Goal: Navigation & Orientation: Find specific page/section

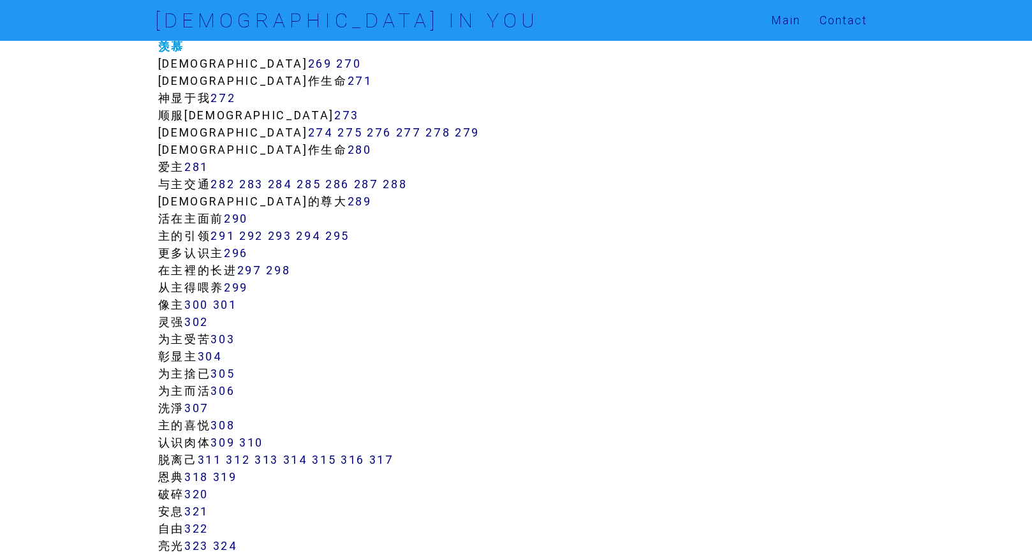
scroll to position [1708, 0]
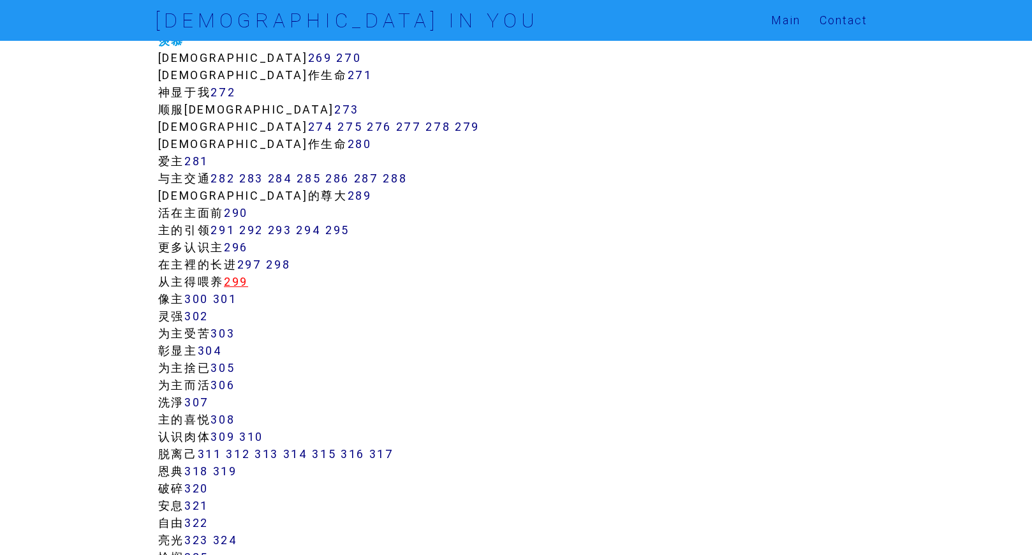
click at [243, 279] on link "299" at bounding box center [236, 281] width 24 height 15
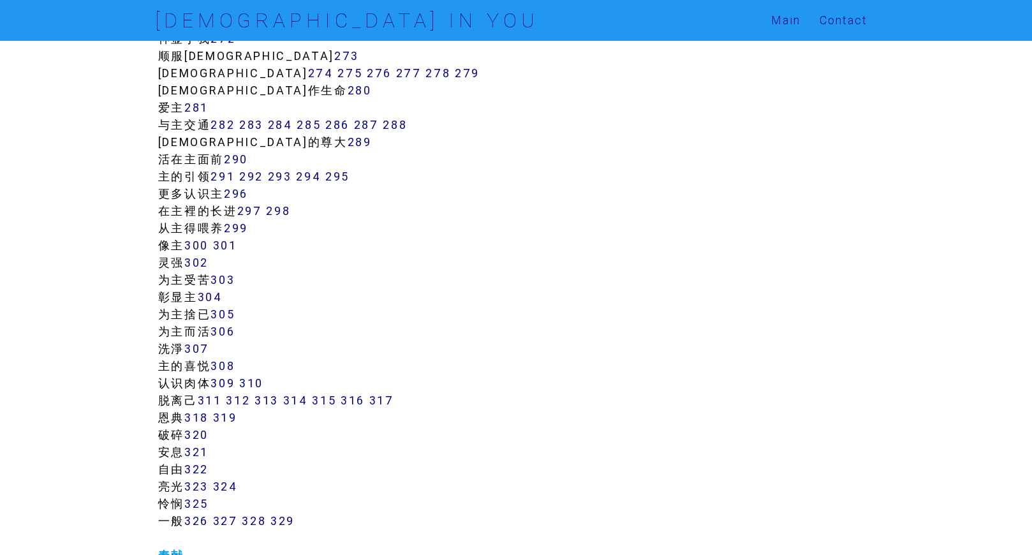
scroll to position [1822, 0]
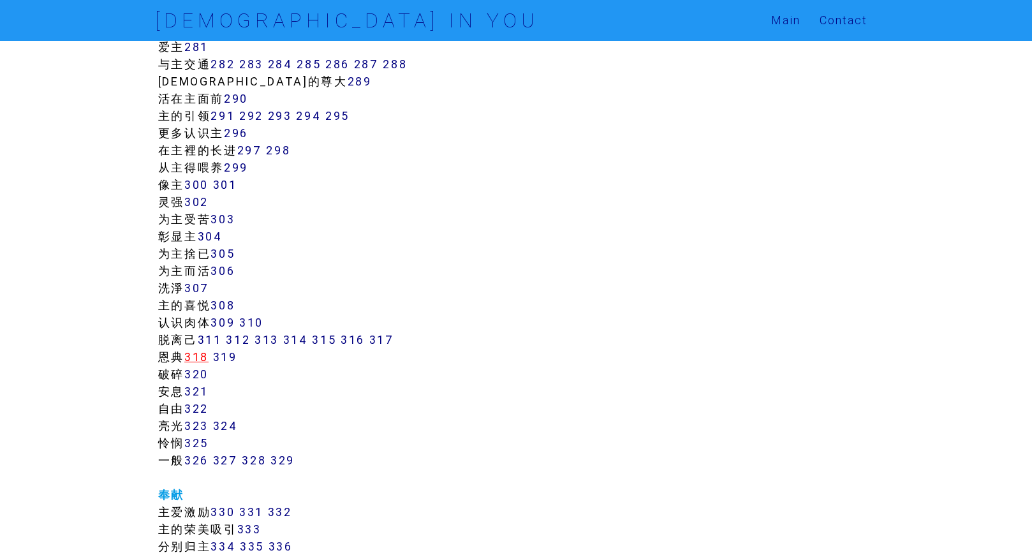
click at [193, 355] on link "318" at bounding box center [196, 357] width 24 height 15
click at [230, 358] on link "319" at bounding box center [225, 357] width 24 height 15
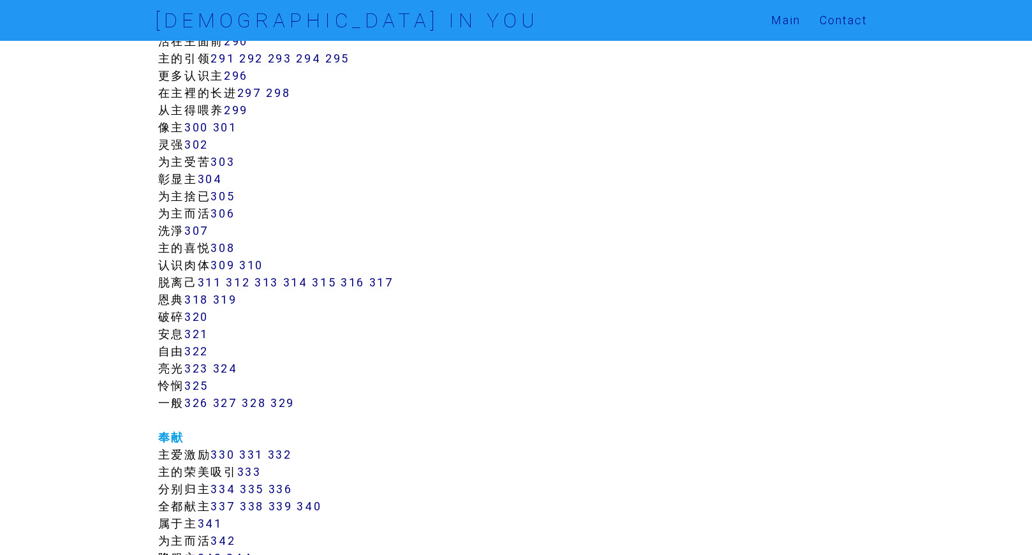
scroll to position [1846, 0]
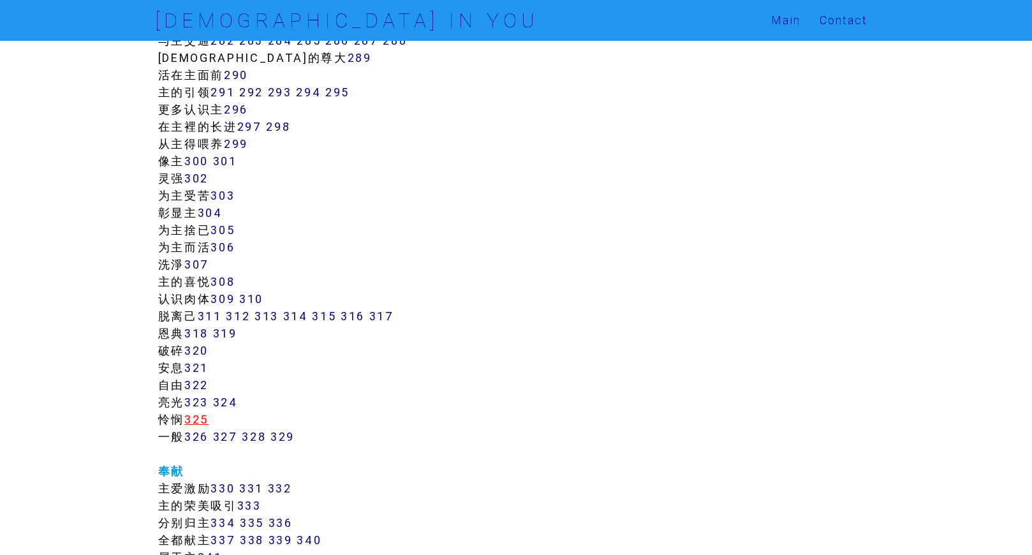
click at [199, 416] on link "325" at bounding box center [196, 419] width 24 height 15
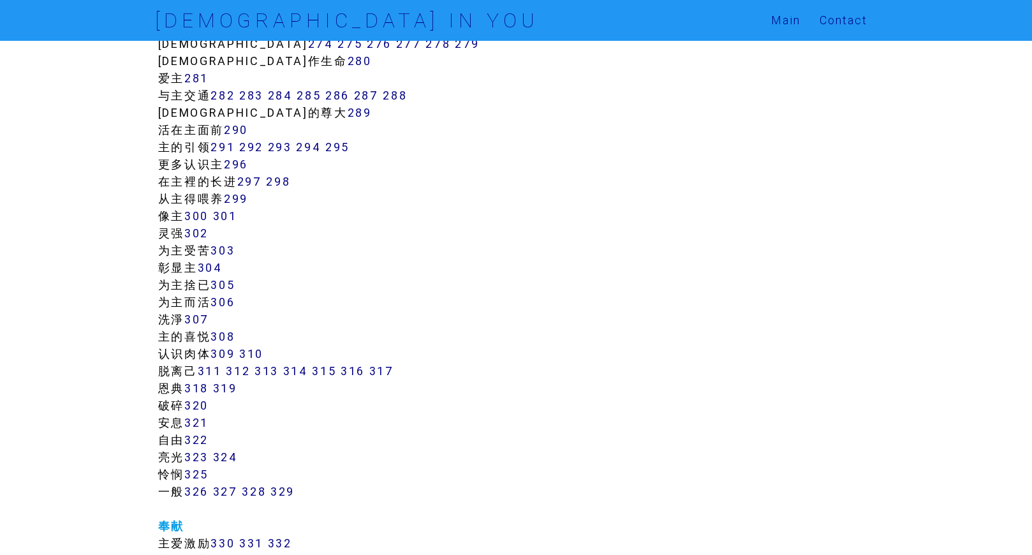
scroll to position [1790, 0]
click at [253, 184] on link "297" at bounding box center [249, 182] width 25 height 15
click at [277, 183] on link "298" at bounding box center [278, 182] width 24 height 15
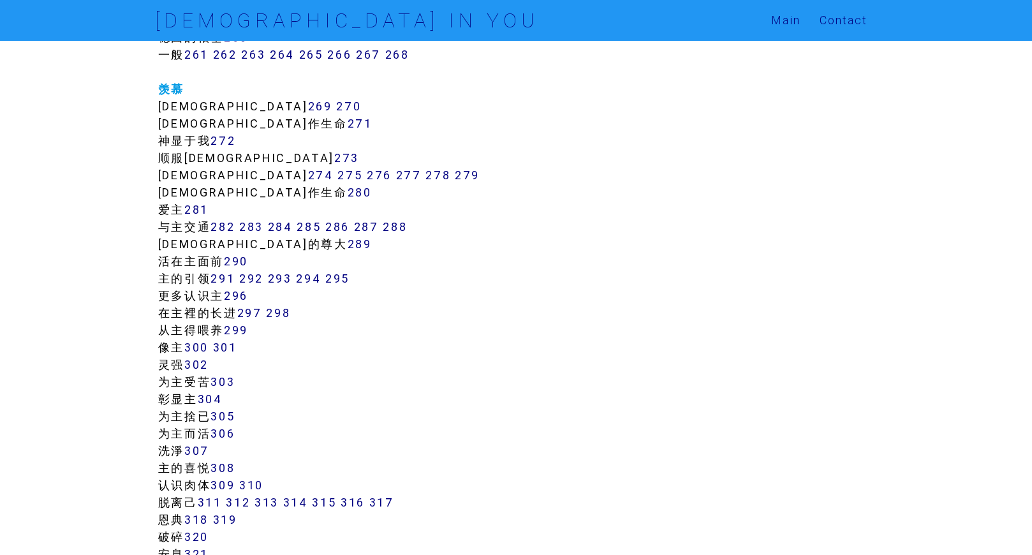
scroll to position [1656, 0]
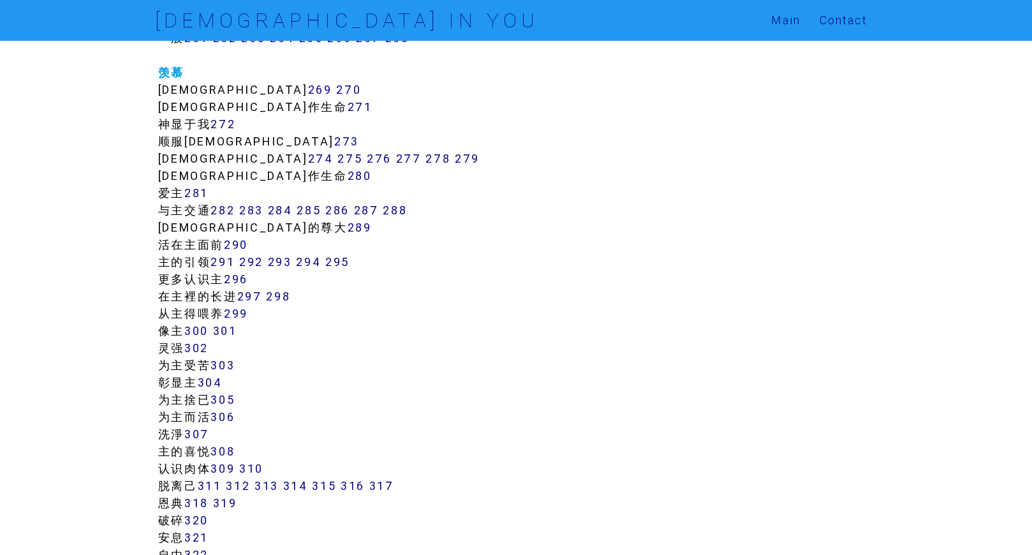
scroll to position [1677, 0]
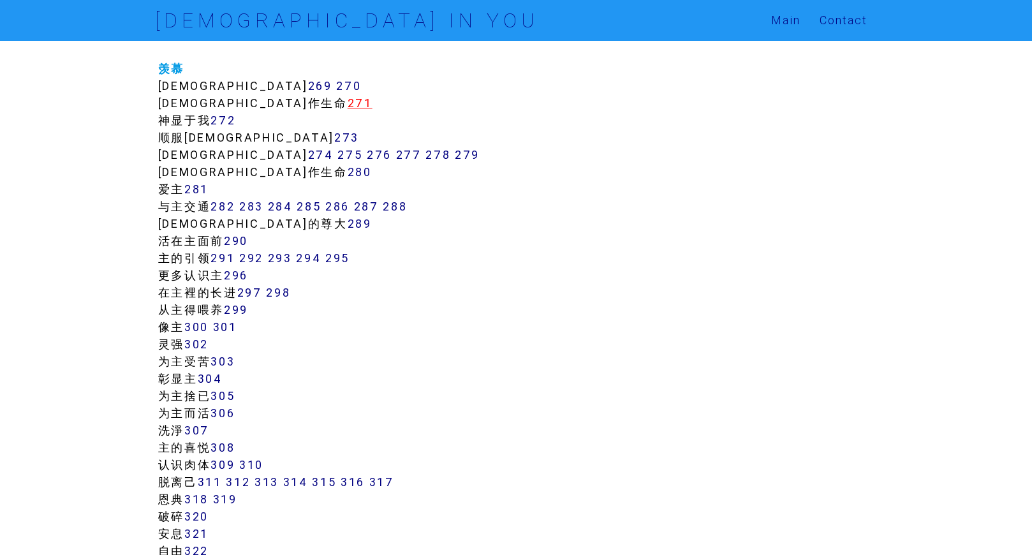
click at [348, 106] on link "271" at bounding box center [360, 103] width 25 height 15
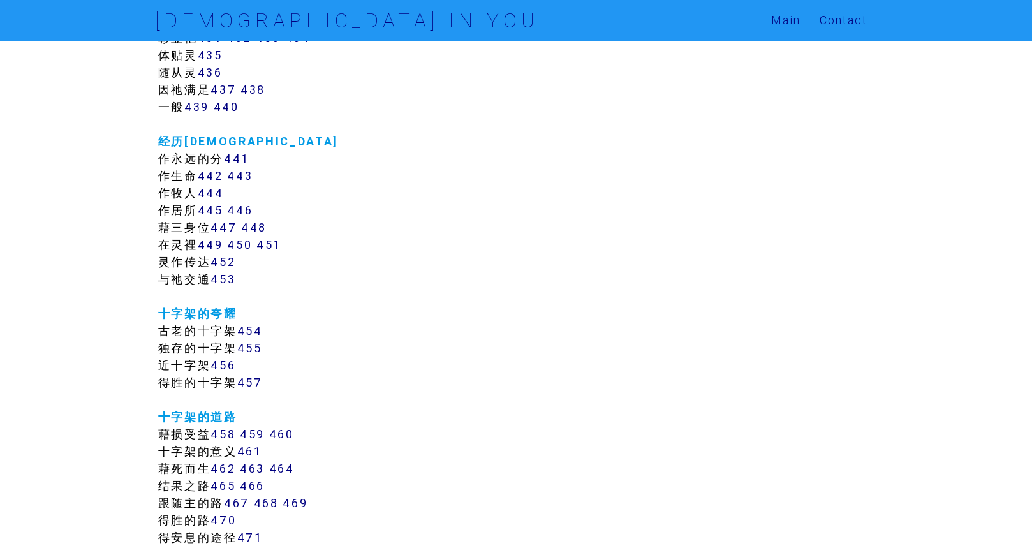
scroll to position [3022, 0]
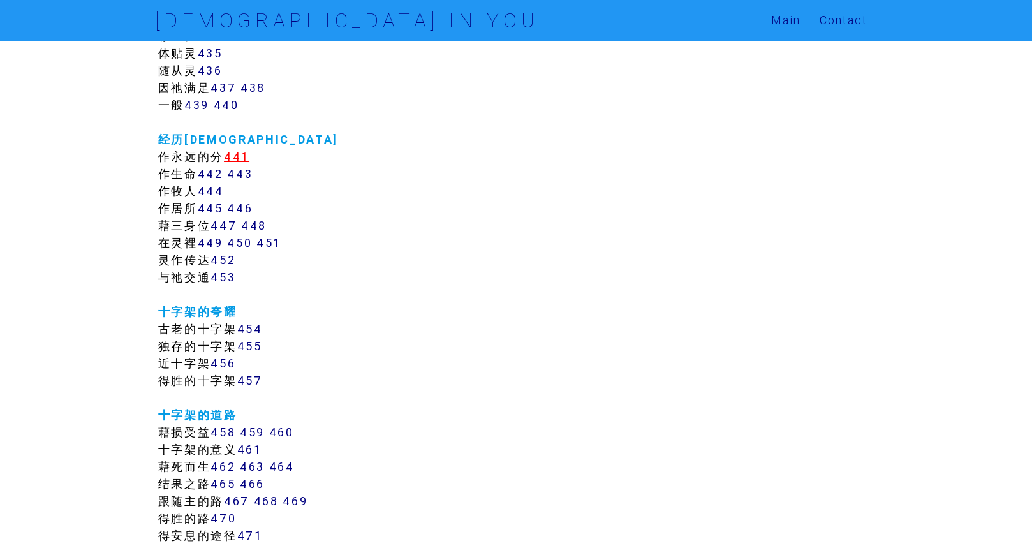
click at [242, 157] on link "441" at bounding box center [237, 156] width 26 height 15
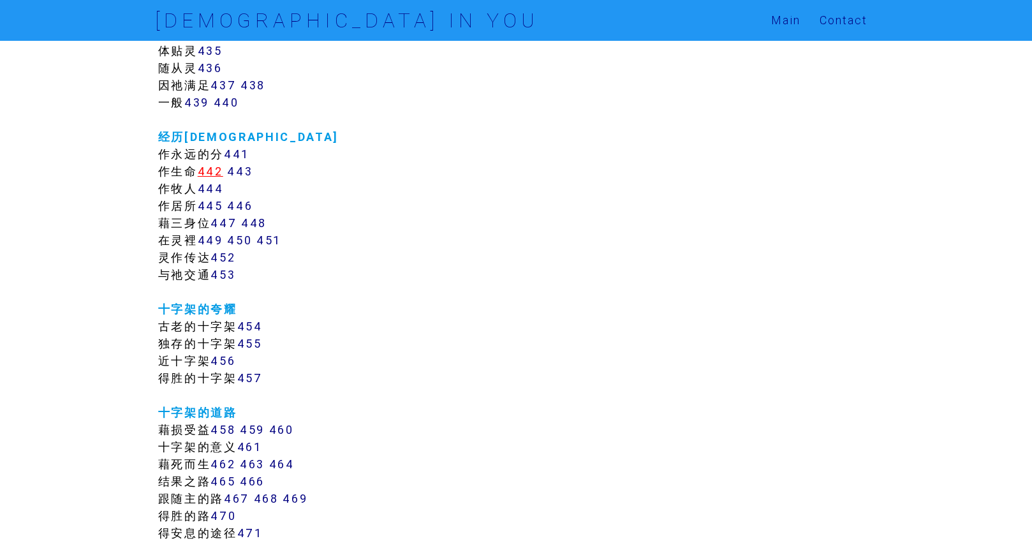
click at [219, 170] on link "442" at bounding box center [211, 171] width 26 height 15
click at [247, 173] on link "443" at bounding box center [240, 171] width 26 height 15
click at [213, 188] on link "444" at bounding box center [211, 188] width 26 height 15
click at [216, 202] on link "445" at bounding box center [211, 205] width 26 height 15
click at [239, 206] on link "446" at bounding box center [240, 205] width 26 height 15
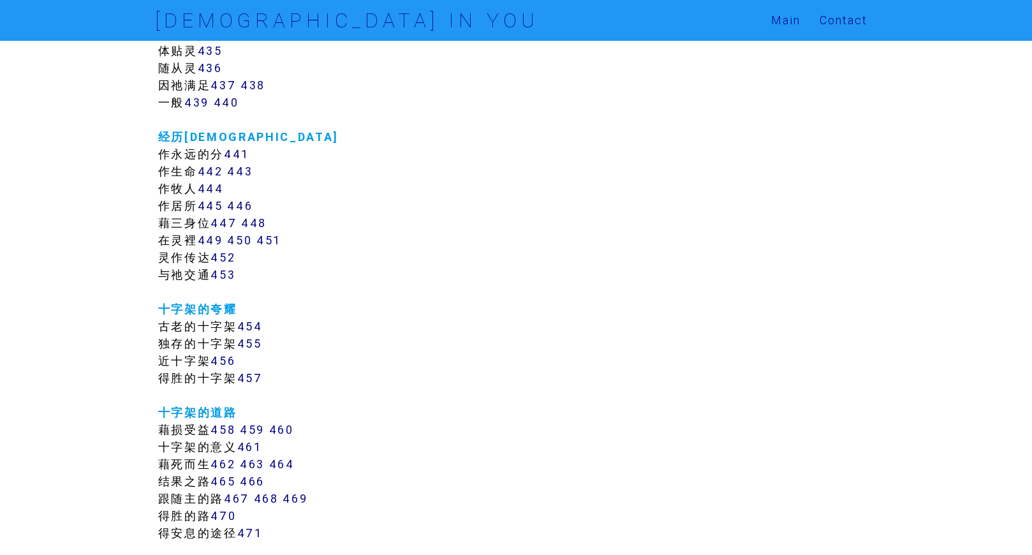
drag, startPoint x: 262, startPoint y: 225, endPoint x: 255, endPoint y: 230, distance: 8.7
click at [262, 225] on link "448" at bounding box center [254, 223] width 26 height 15
click at [212, 244] on link "449" at bounding box center [211, 240] width 26 height 15
click at [242, 246] on link "450" at bounding box center [239, 240] width 25 height 15
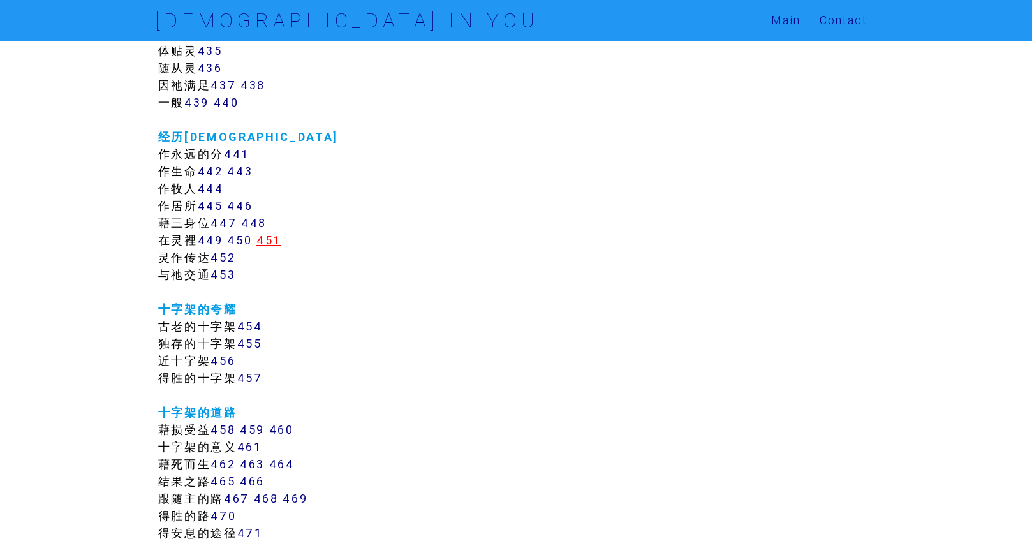
click at [270, 239] on link "451" at bounding box center [269, 240] width 25 height 15
click at [225, 279] on link "453" at bounding box center [223, 274] width 25 height 15
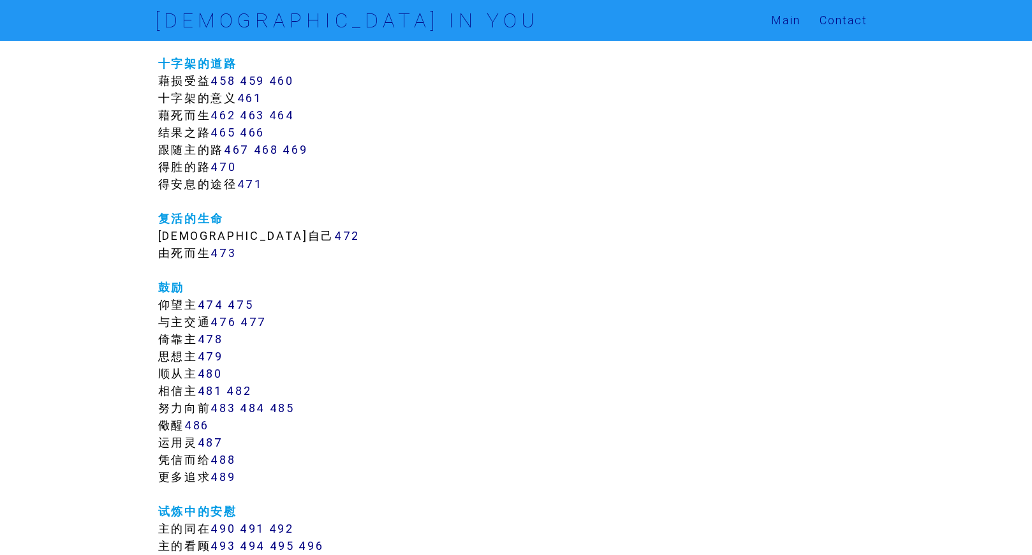
scroll to position [3438, 0]
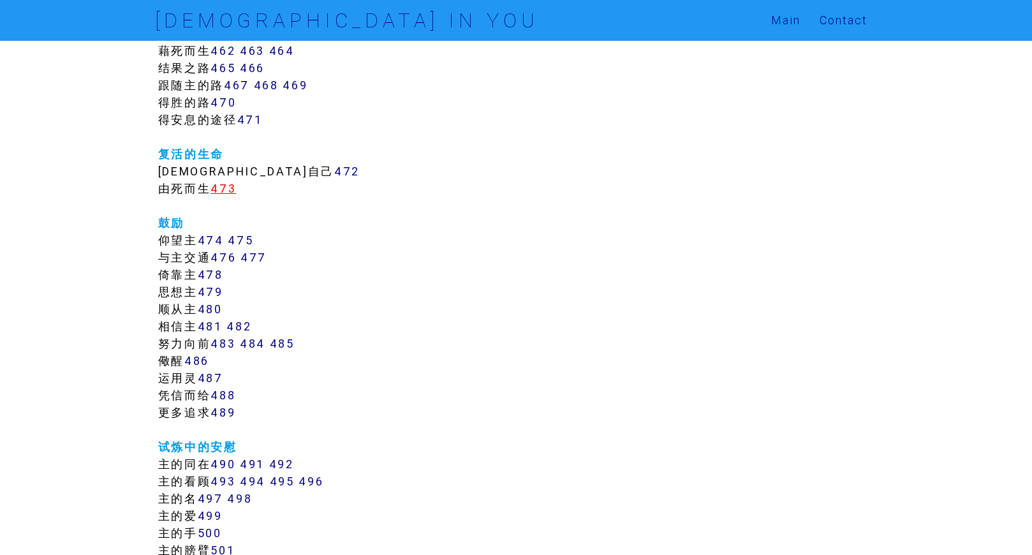
click at [230, 184] on link "473" at bounding box center [224, 188] width 26 height 15
click at [334, 167] on link "472" at bounding box center [347, 171] width 26 height 15
click at [218, 235] on link "474" at bounding box center [211, 240] width 26 height 15
click at [251, 234] on link "475" at bounding box center [241, 240] width 26 height 15
click at [227, 258] on link "476" at bounding box center [224, 257] width 26 height 15
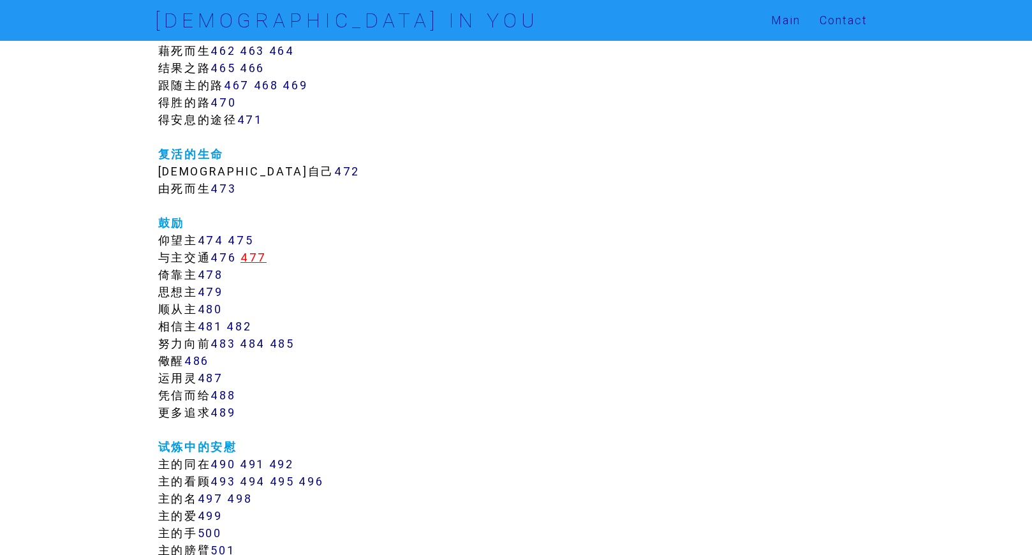
click at [263, 255] on link "477" at bounding box center [254, 257] width 26 height 15
click at [212, 269] on link "478" at bounding box center [211, 274] width 26 height 15
click at [215, 287] on link "479" at bounding box center [211, 292] width 26 height 15
click at [219, 305] on link "480" at bounding box center [210, 309] width 25 height 15
click at [221, 320] on link "481" at bounding box center [210, 326] width 25 height 15
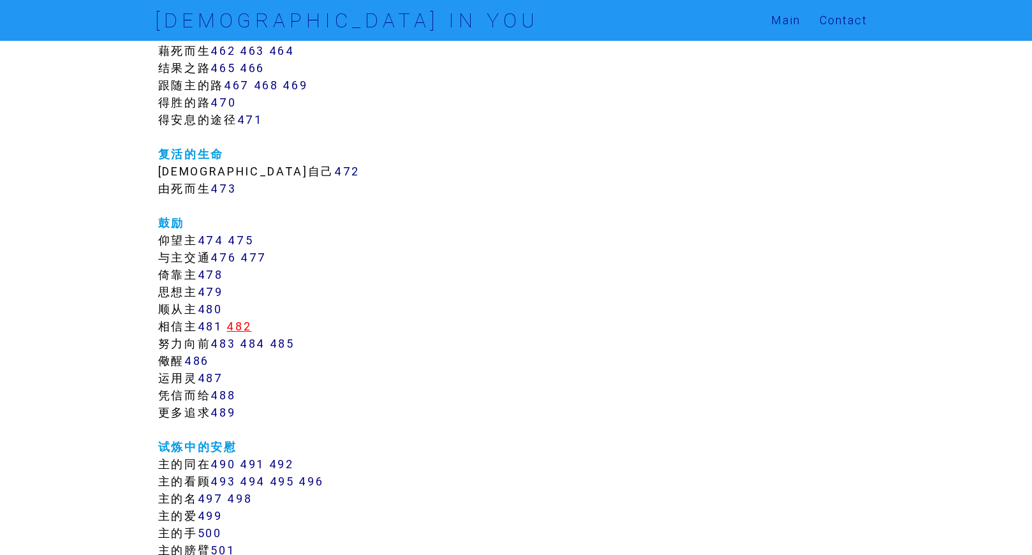
click at [244, 325] on link "482" at bounding box center [239, 326] width 25 height 15
click at [229, 343] on link "483" at bounding box center [223, 343] width 25 height 15
drag, startPoint x: 249, startPoint y: 345, endPoint x: 258, endPoint y: 344, distance: 9.6
click at [249, 345] on link "484" at bounding box center [253, 343] width 26 height 15
click at [292, 344] on link "485" at bounding box center [282, 343] width 25 height 15
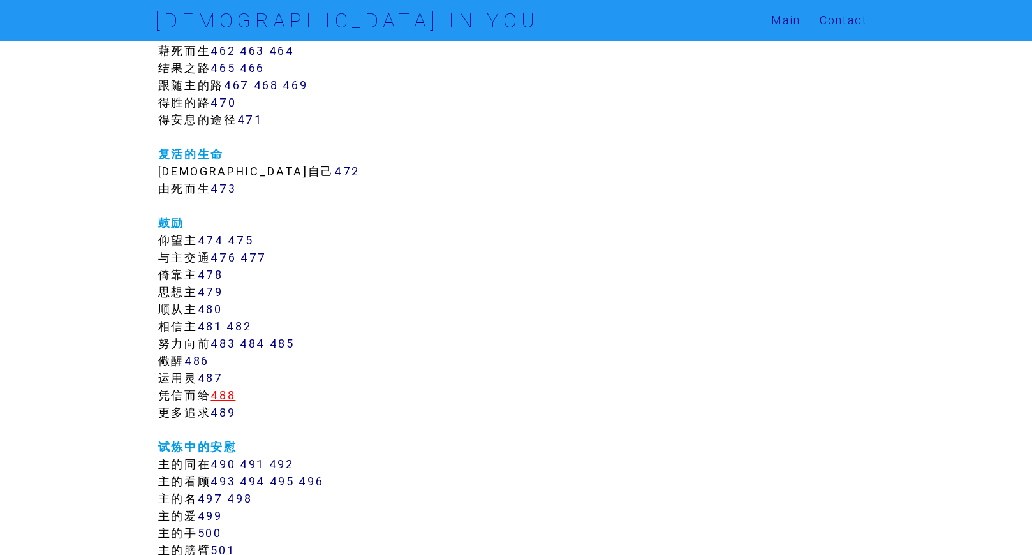
click at [228, 396] on link "488" at bounding box center [223, 395] width 25 height 15
click at [230, 411] on link "489" at bounding box center [223, 412] width 25 height 15
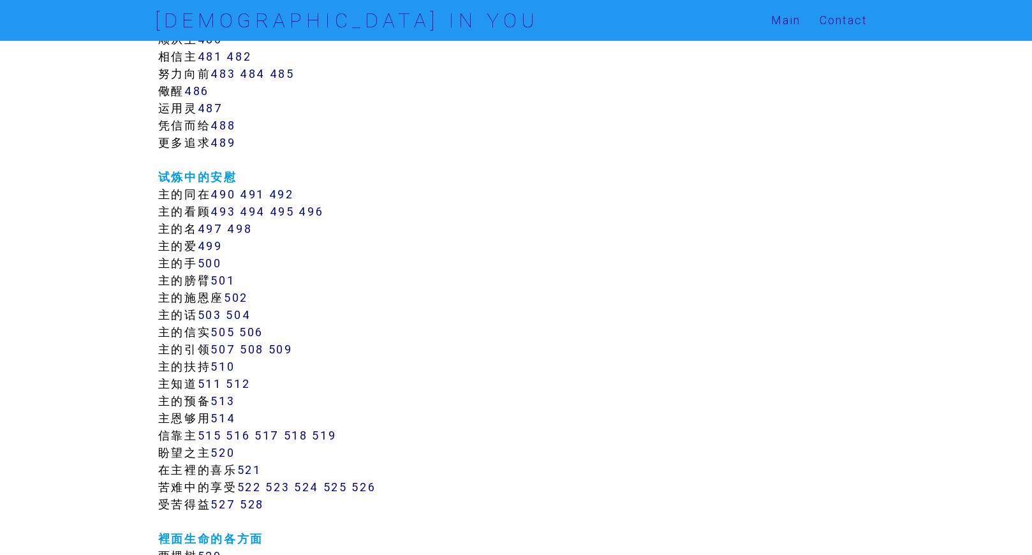
scroll to position [3722, 0]
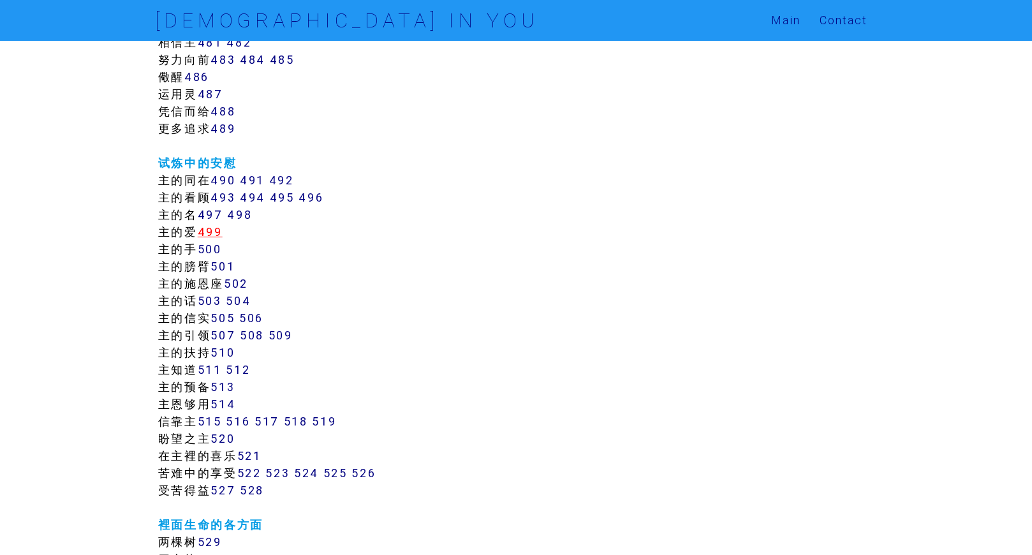
click at [220, 235] on link "499" at bounding box center [210, 232] width 25 height 15
click at [223, 259] on link "501" at bounding box center [223, 266] width 24 height 15
drag, startPoint x: 236, startPoint y: 282, endPoint x: 257, endPoint y: 269, distance: 25.0
click at [237, 282] on link "502" at bounding box center [236, 283] width 24 height 15
click at [235, 174] on link "490" at bounding box center [223, 180] width 25 height 15
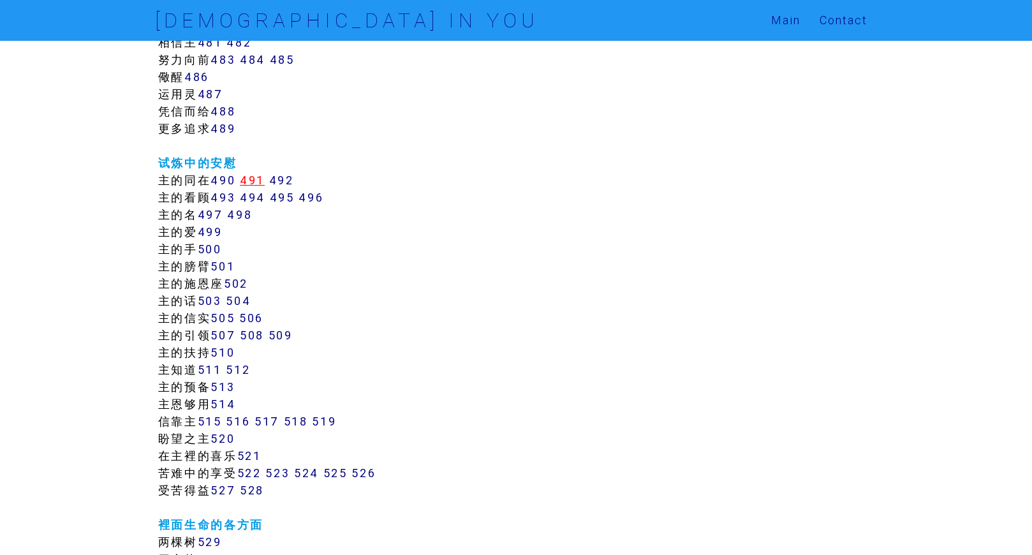
click at [250, 180] on link "491" at bounding box center [252, 180] width 25 height 15
click at [278, 177] on link "492" at bounding box center [281, 180] width 25 height 15
click at [228, 196] on link "493" at bounding box center [223, 197] width 25 height 15
click at [252, 197] on link "494" at bounding box center [253, 197] width 26 height 15
drag, startPoint x: 279, startPoint y: 195, endPoint x: 287, endPoint y: 195, distance: 7.7
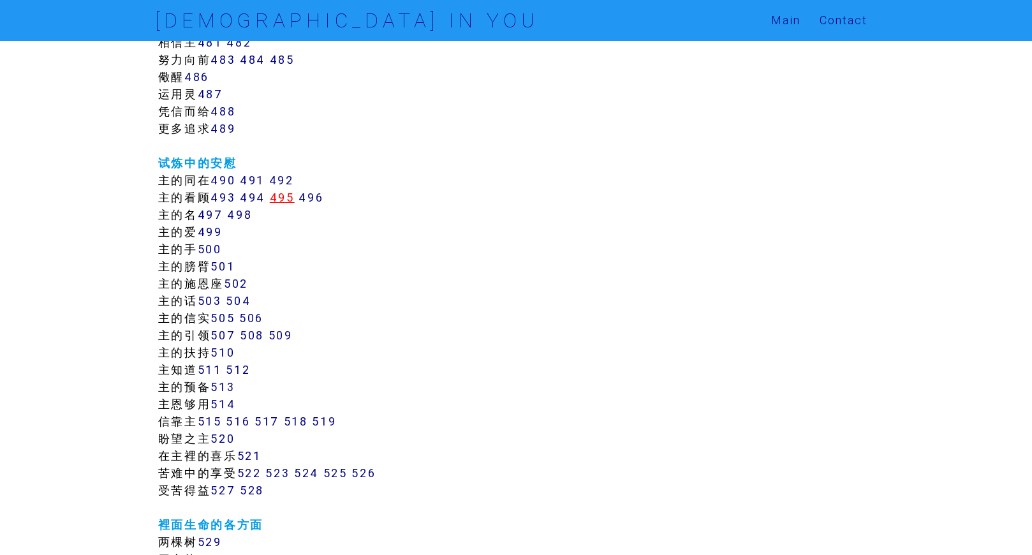
click at [279, 195] on link "495" at bounding box center [282, 197] width 25 height 15
click at [306, 196] on link "496" at bounding box center [311, 197] width 25 height 15
drag, startPoint x: 213, startPoint y: 218, endPoint x: 232, endPoint y: 218, distance: 19.2
click at [213, 218] on link "497" at bounding box center [211, 214] width 26 height 15
click at [244, 216] on link "498" at bounding box center [239, 214] width 25 height 15
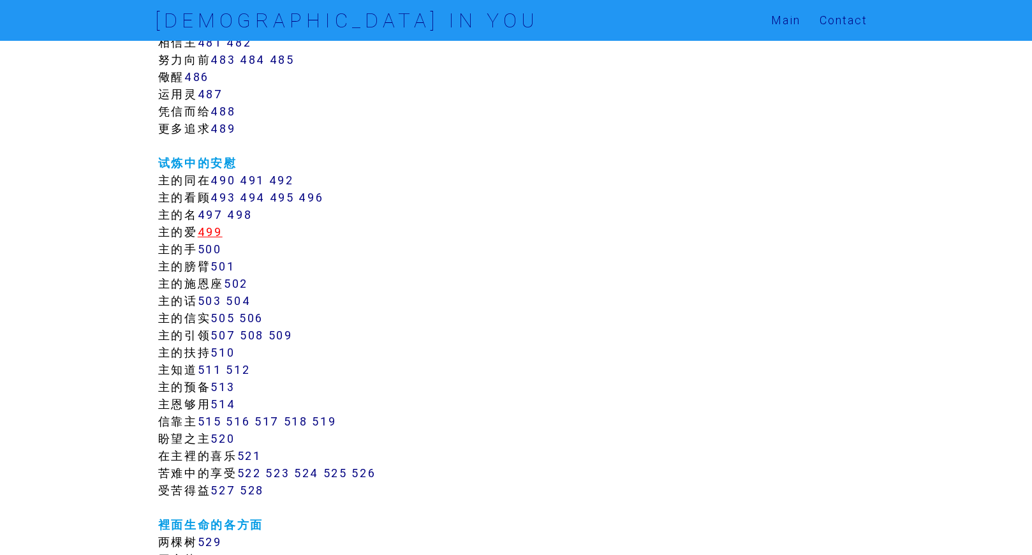
click at [215, 231] on link "499" at bounding box center [210, 232] width 25 height 15
click at [215, 247] on link "500" at bounding box center [210, 249] width 24 height 15
click at [229, 264] on link "501" at bounding box center [223, 266] width 24 height 15
drag, startPoint x: 242, startPoint y: 279, endPoint x: 242, endPoint y: 286, distance: 7.7
click at [243, 279] on link "502" at bounding box center [236, 283] width 24 height 15
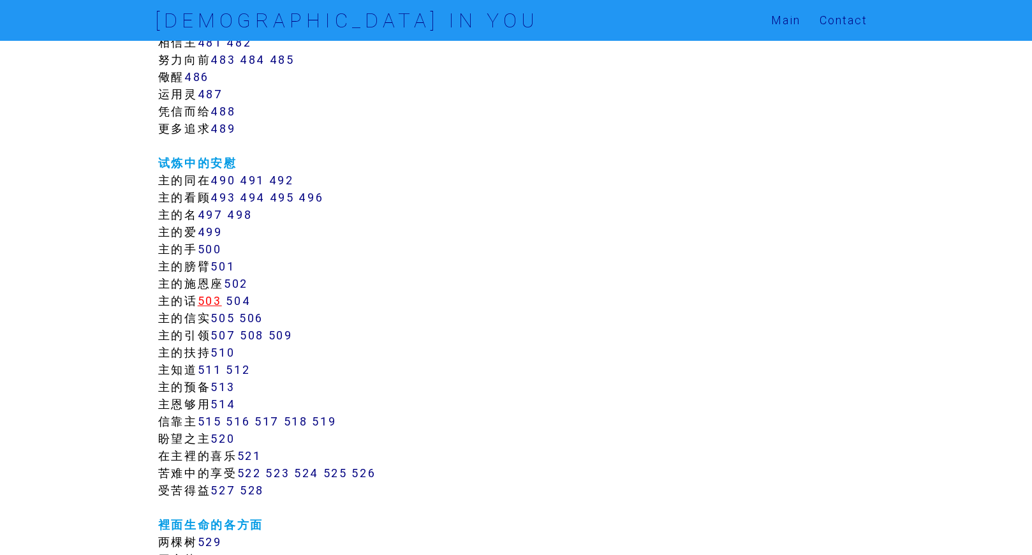
click at [222, 299] on link "503" at bounding box center [210, 301] width 24 height 15
click at [243, 299] on link "504" at bounding box center [238, 301] width 25 height 15
click at [229, 317] on link "505" at bounding box center [223, 318] width 24 height 15
click at [253, 319] on link "506" at bounding box center [251, 318] width 24 height 15
drag, startPoint x: 228, startPoint y: 337, endPoint x: 237, endPoint y: 335, distance: 8.5
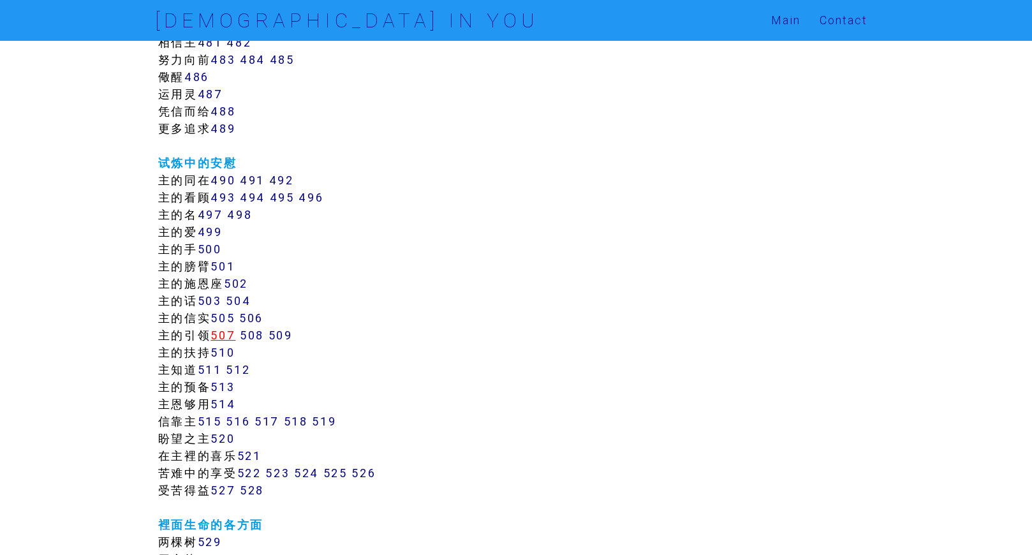
click at [229, 337] on link "507" at bounding box center [223, 335] width 25 height 15
click at [263, 336] on link "508" at bounding box center [252, 335] width 24 height 15
click at [281, 335] on link "509" at bounding box center [281, 335] width 24 height 15
click at [222, 350] on link "510" at bounding box center [223, 352] width 24 height 15
click at [212, 367] on link "511" at bounding box center [210, 369] width 24 height 15
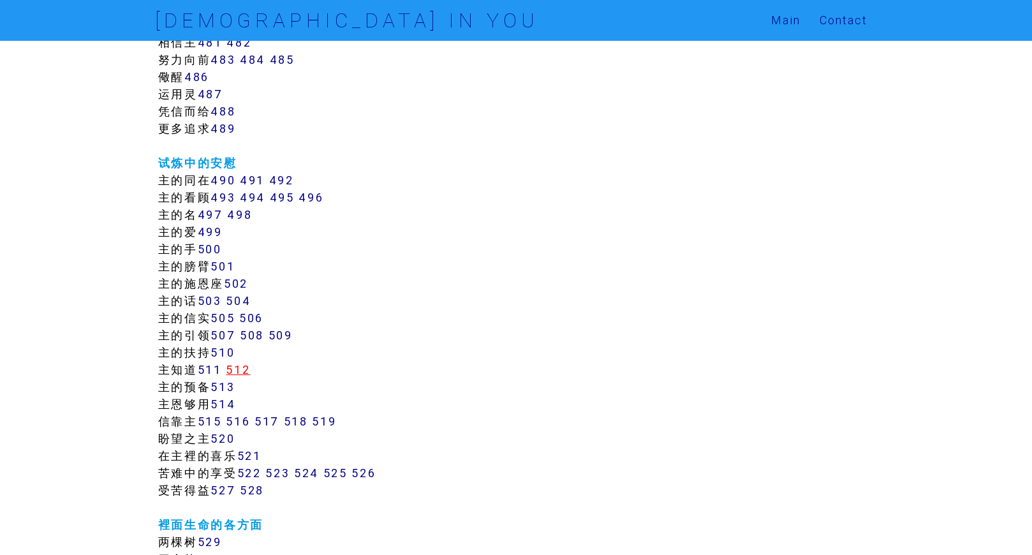
click at [244, 368] on link "512" at bounding box center [238, 369] width 24 height 15
click at [225, 384] on link "513" at bounding box center [223, 387] width 24 height 15
click at [231, 400] on link "514" at bounding box center [223, 404] width 25 height 15
click at [221, 412] on td "颂讚三一[DEMOGRAPHIC_DATA] 祂的计划 1 祂的启示 2 对祂的讚美 3 4 5 敬拜父 是爱与光 6 是永存者 7 是灵 8 是生命的源头 …" at bounding box center [516, 76] width 723 height 7065
click at [245, 416] on link "516" at bounding box center [238, 421] width 24 height 15
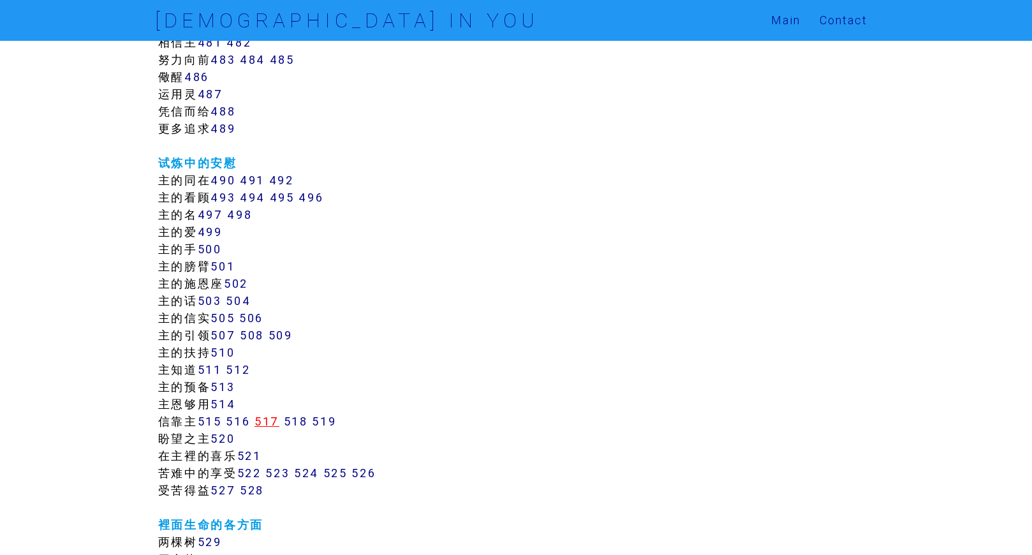
click at [274, 423] on link "517" at bounding box center [267, 421] width 25 height 15
click at [295, 423] on link "518" at bounding box center [296, 421] width 24 height 15
click at [329, 423] on link "519" at bounding box center [324, 421] width 24 height 15
click at [248, 451] on link "521" at bounding box center [249, 456] width 24 height 15
click at [232, 435] on link "520" at bounding box center [223, 438] width 24 height 15
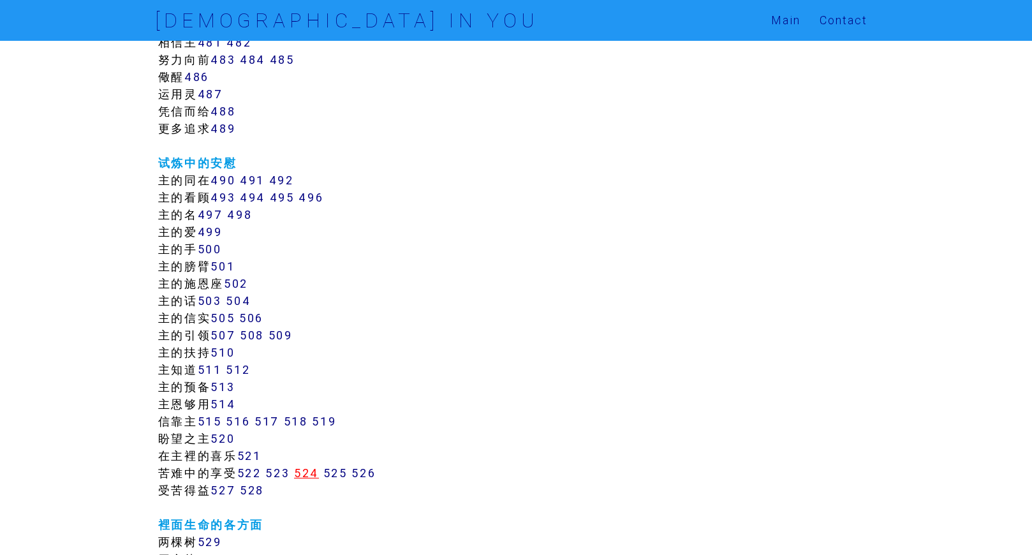
click at [316, 470] on link "524" at bounding box center [306, 473] width 25 height 15
click at [346, 474] on link "525" at bounding box center [335, 473] width 24 height 15
click at [369, 477] on link "526" at bounding box center [364, 473] width 24 height 15
drag, startPoint x: 227, startPoint y: 486, endPoint x: 235, endPoint y: 486, distance: 8.3
click at [227, 486] on link "527" at bounding box center [223, 490] width 25 height 15
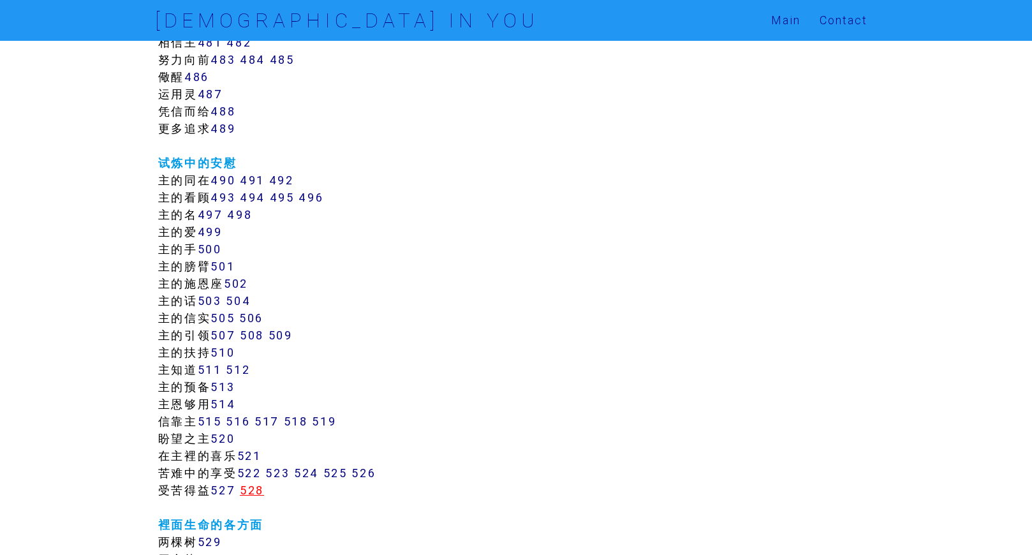
click at [253, 491] on link "528" at bounding box center [252, 490] width 24 height 15
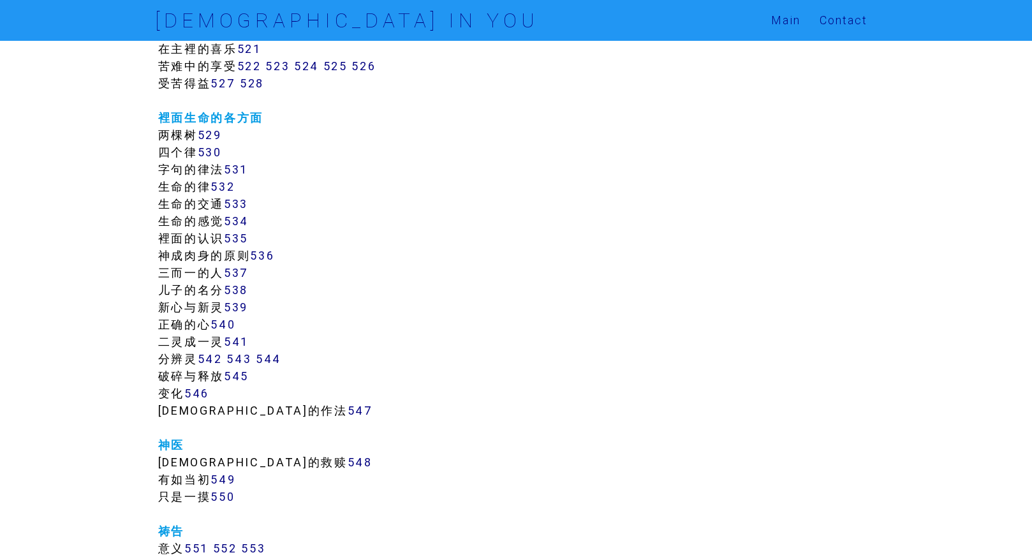
scroll to position [4130, 0]
click at [209, 130] on link "529" at bounding box center [210, 134] width 24 height 15
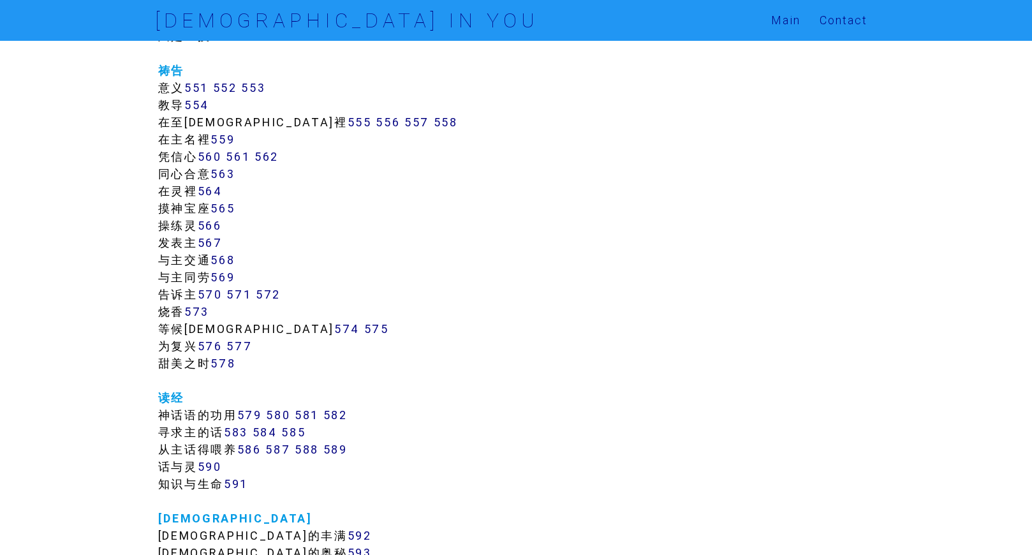
scroll to position [4593, 0]
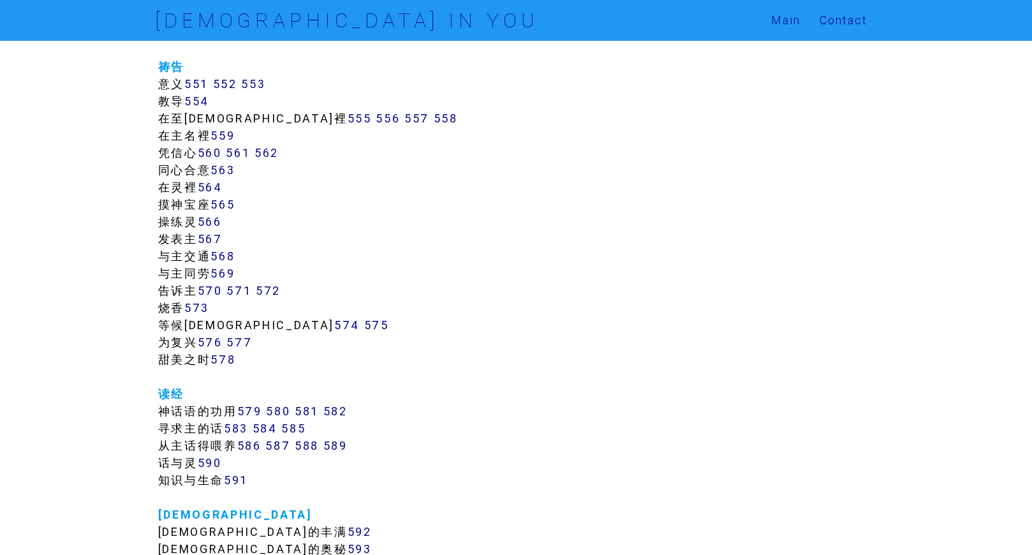
click at [225, 255] on link "568" at bounding box center [223, 256] width 24 height 15
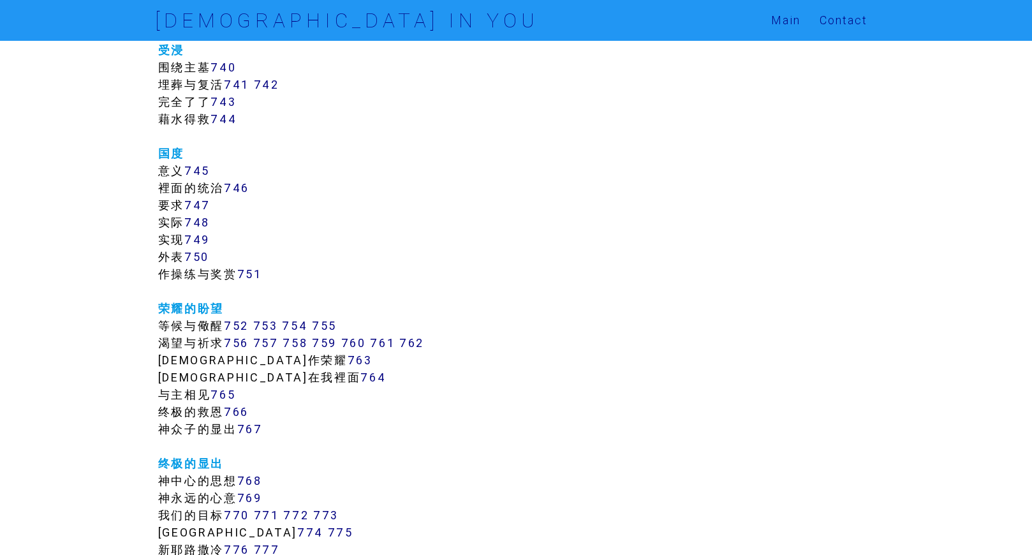
scroll to position [6811, 0]
